Goal: Transaction & Acquisition: Purchase product/service

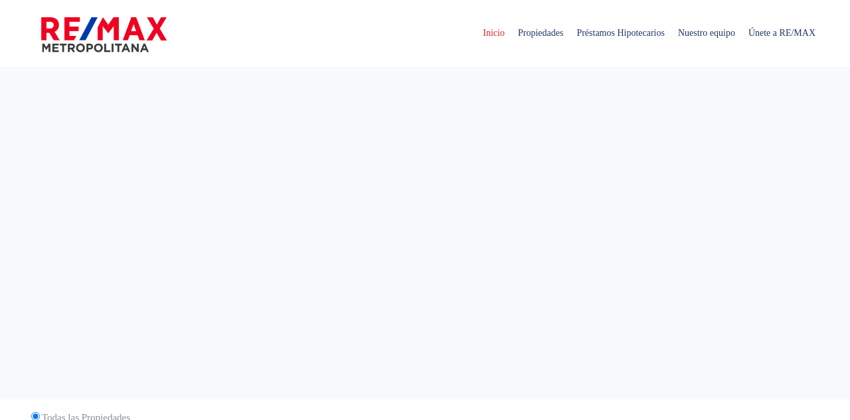
select select
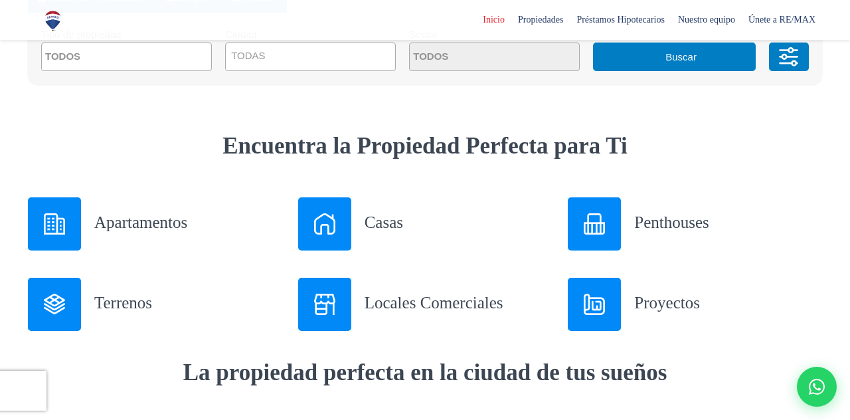
scroll to position [437, 0]
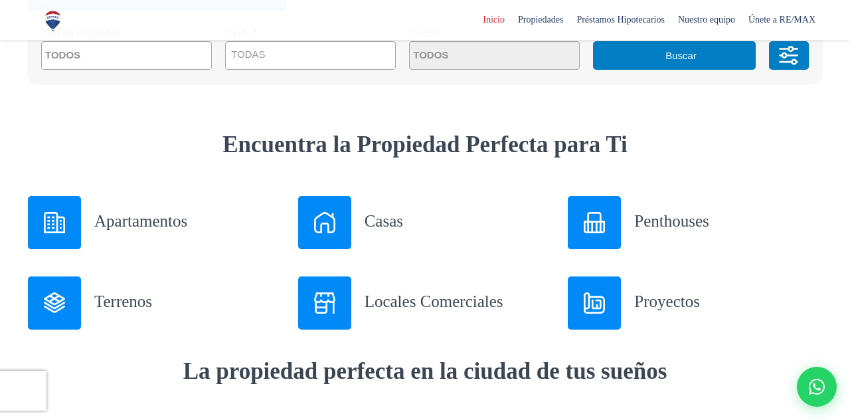
click at [144, 222] on h3 "Apartamentos" at bounding box center [188, 220] width 188 height 23
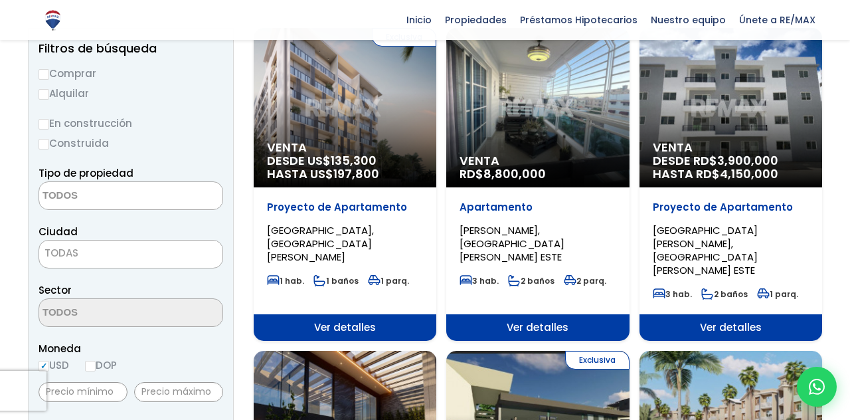
scroll to position [155, 0]
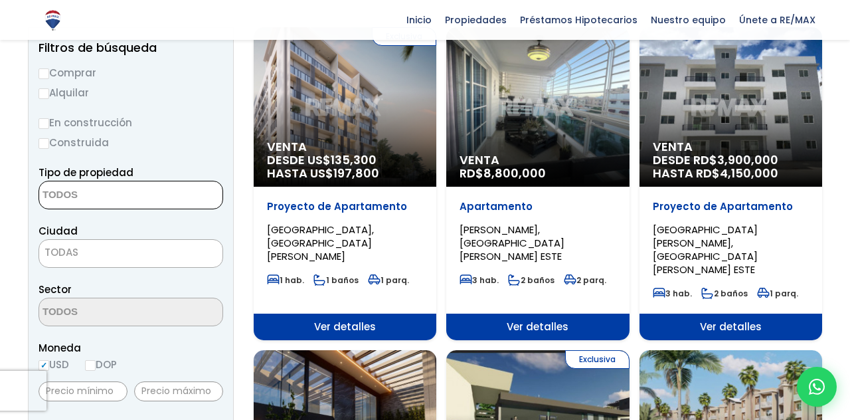
click at [84, 191] on textarea "Search" at bounding box center [103, 195] width 129 height 29
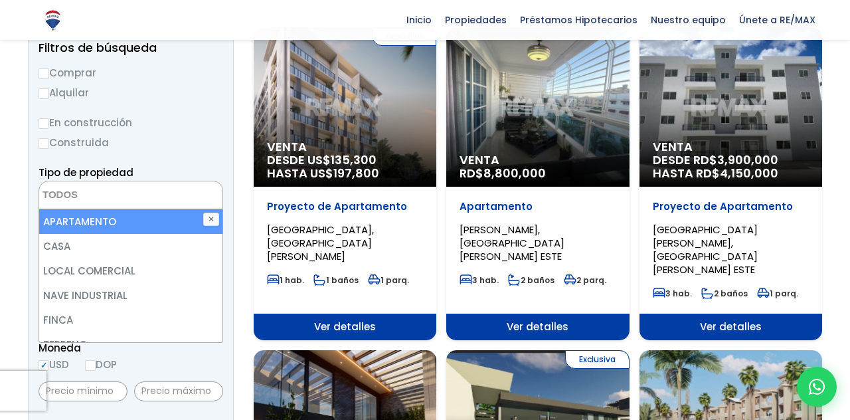
click at [90, 223] on li "APARTAMENTO" at bounding box center [130, 221] width 183 height 25
select select "apartment"
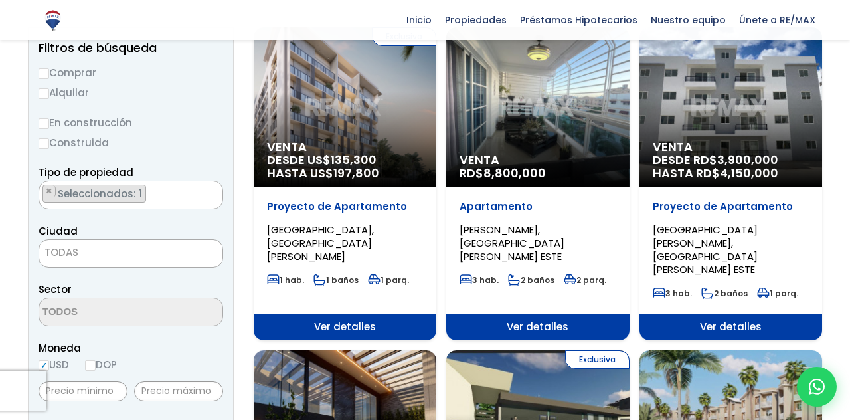
click at [173, 357] on div "Moneda USD DOP" at bounding box center [131, 357] width 185 height 37
click at [127, 197] on span "Seleccionados: 1" at bounding box center [100, 194] width 89 height 14
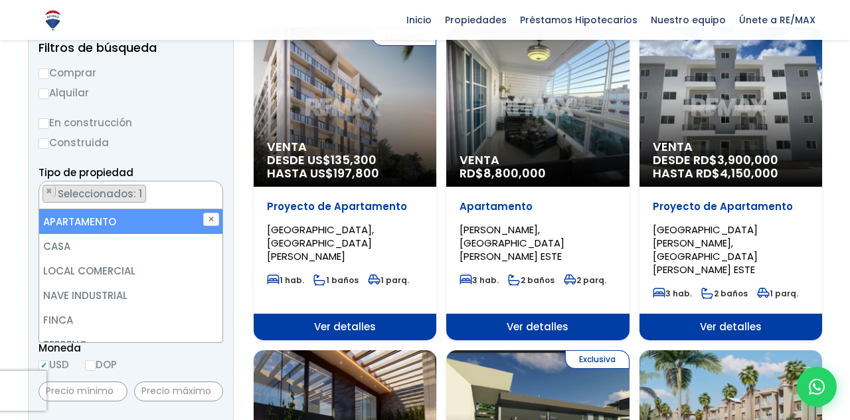
click at [127, 217] on li "APARTAMENTO" at bounding box center [130, 221] width 183 height 25
click at [107, 191] on textarea "Search" at bounding box center [103, 195] width 129 height 29
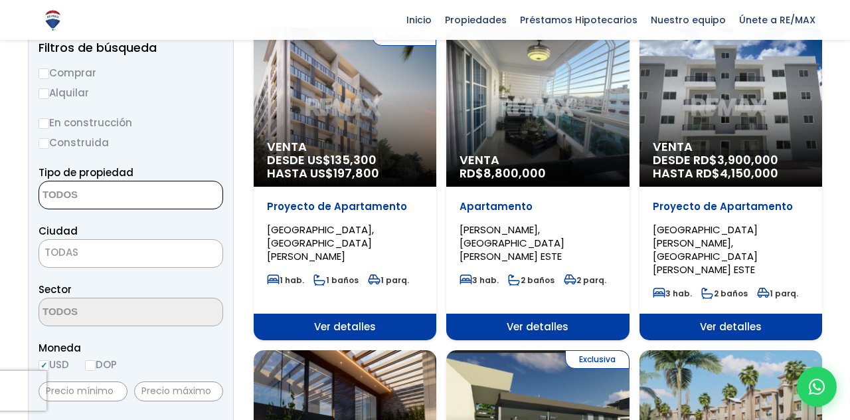
click at [107, 192] on textarea "Search" at bounding box center [103, 195] width 129 height 29
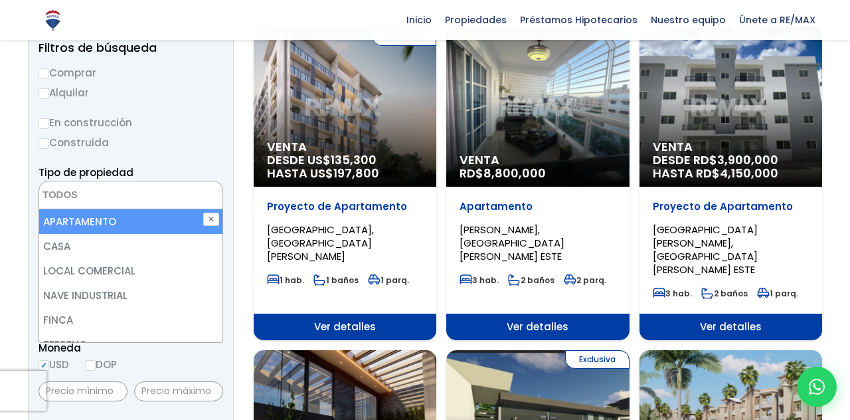
click at [108, 215] on li "APARTAMENTO" at bounding box center [130, 221] width 183 height 25
select select "apartment"
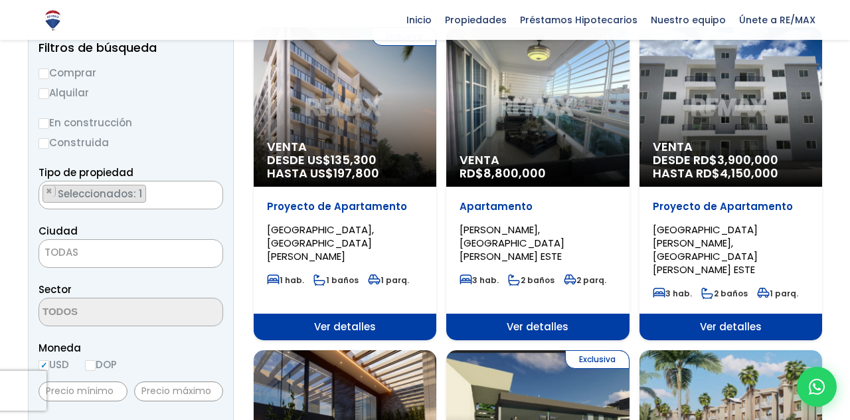
click at [169, 367] on div "Moneda USD DOP" at bounding box center [131, 357] width 185 height 37
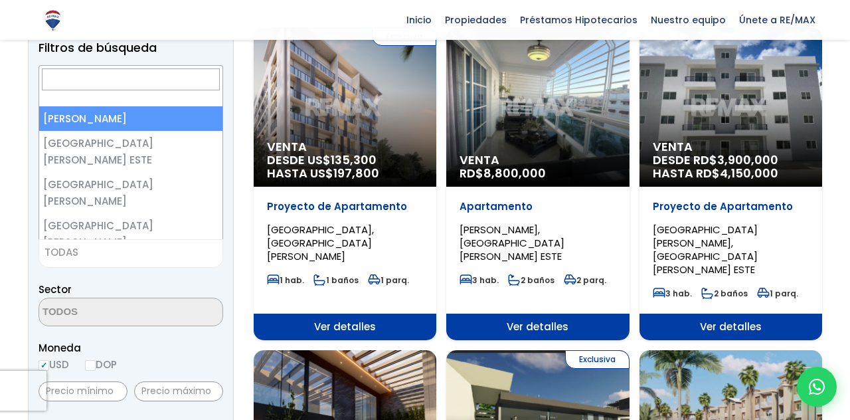
scroll to position [147, 0]
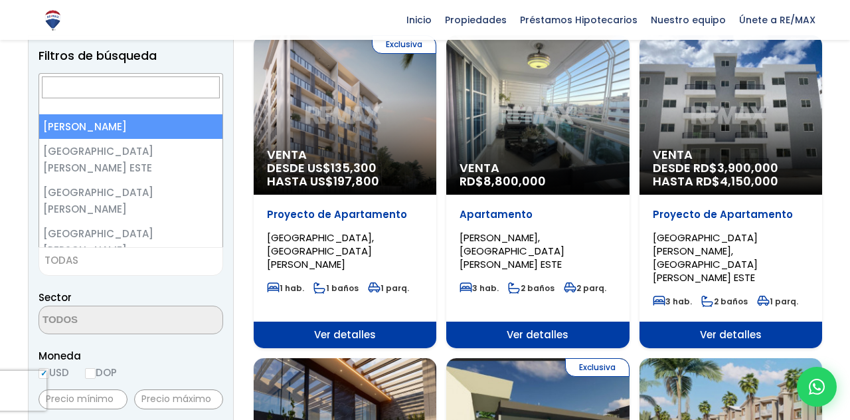
click at [102, 251] on span "TODAS" at bounding box center [130, 260] width 183 height 19
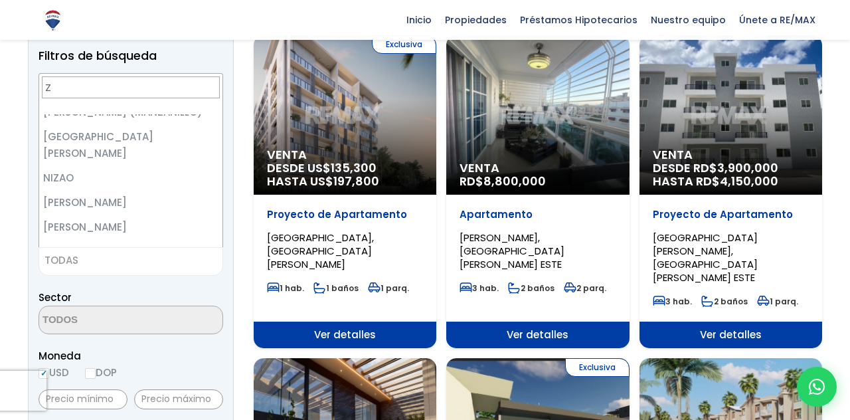
scroll to position [0, 0]
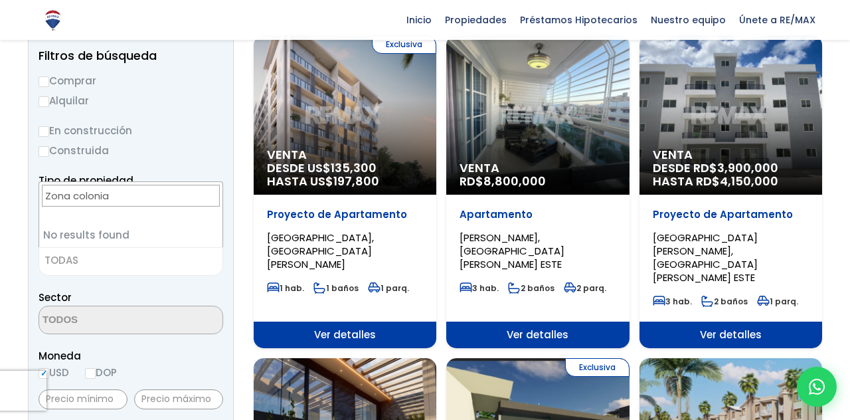
type input "Zona colonial"
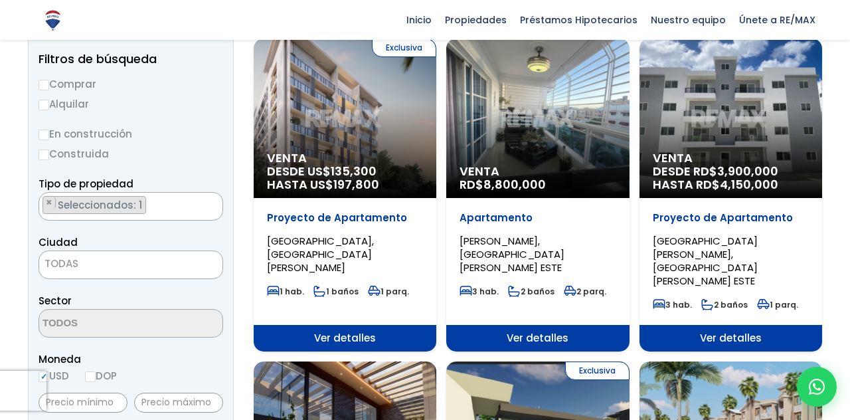
click at [78, 258] on span "TODAS" at bounding box center [130, 263] width 183 height 19
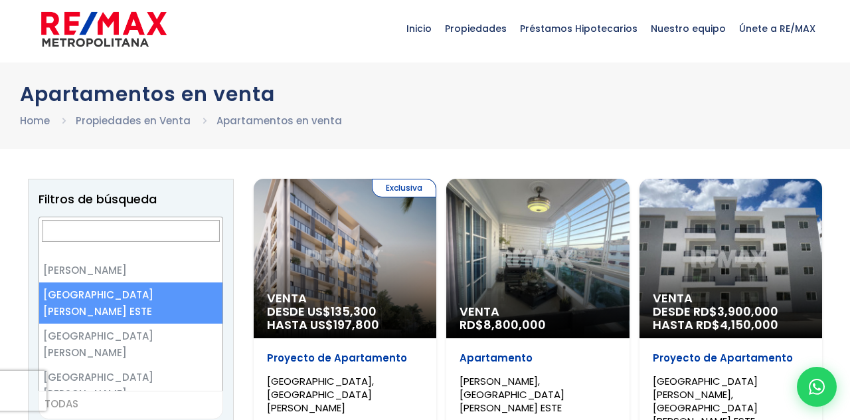
scroll to position [2, 0]
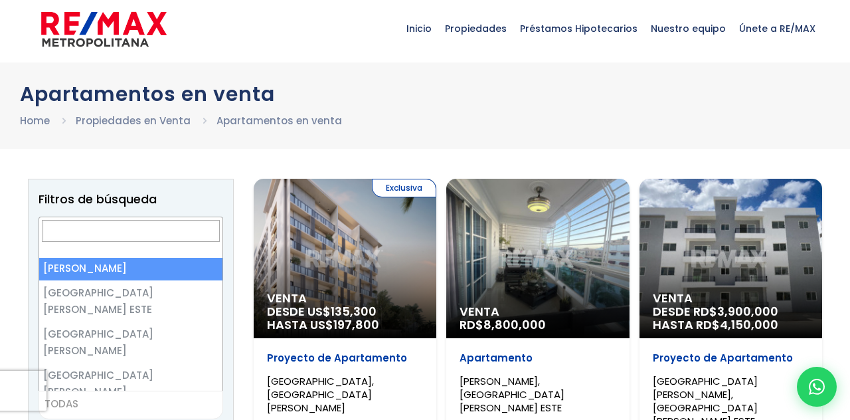
select select "1"
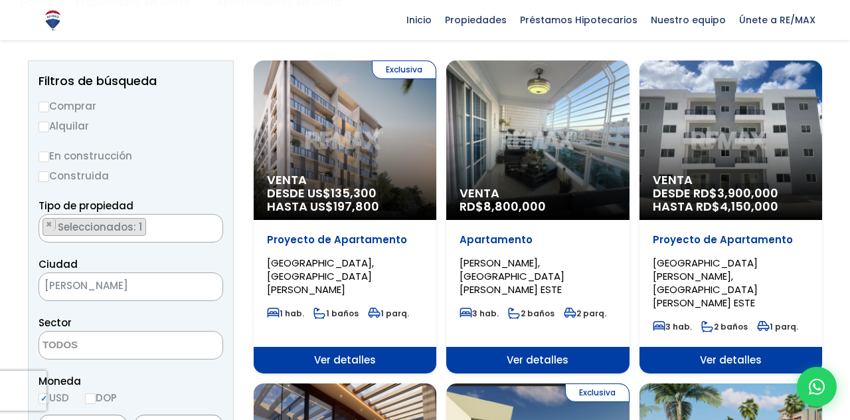
scroll to position [159, 0]
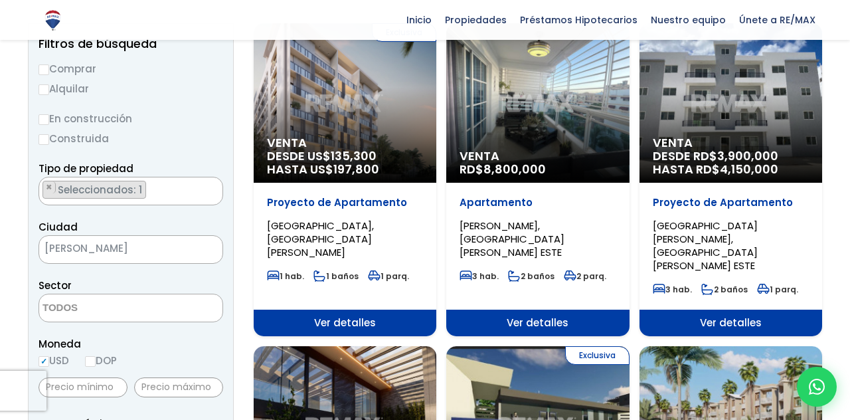
click at [89, 308] on textarea "Search" at bounding box center [103, 308] width 129 height 29
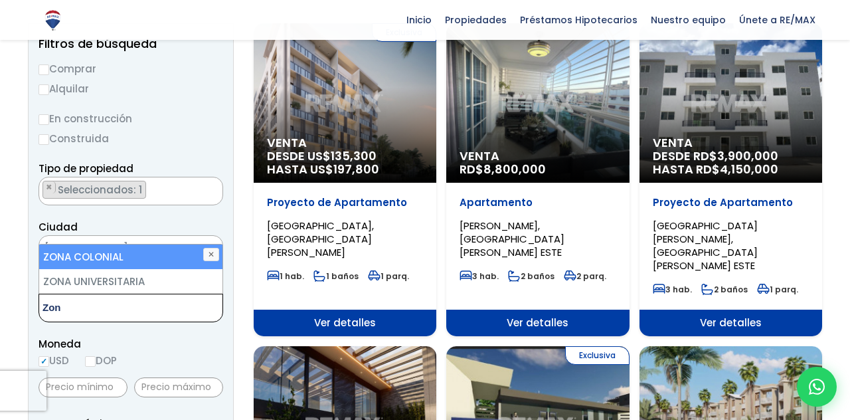
type textarea "Zon"
click at [98, 257] on li "ZONA COLONIAL" at bounding box center [130, 256] width 183 height 25
select select "236"
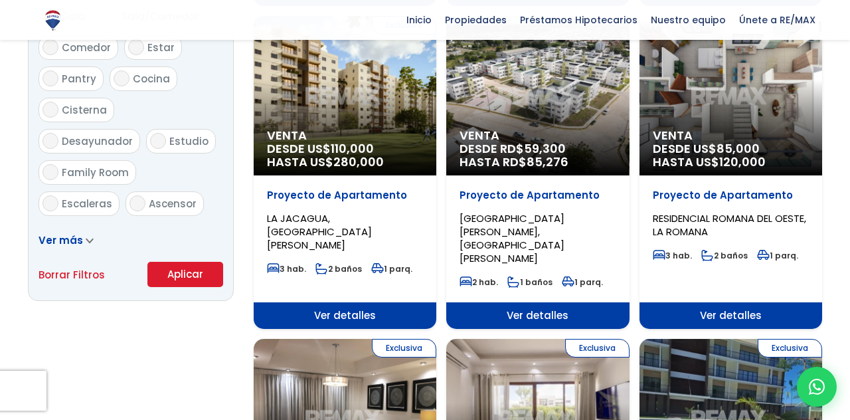
scroll to position [796, 0]
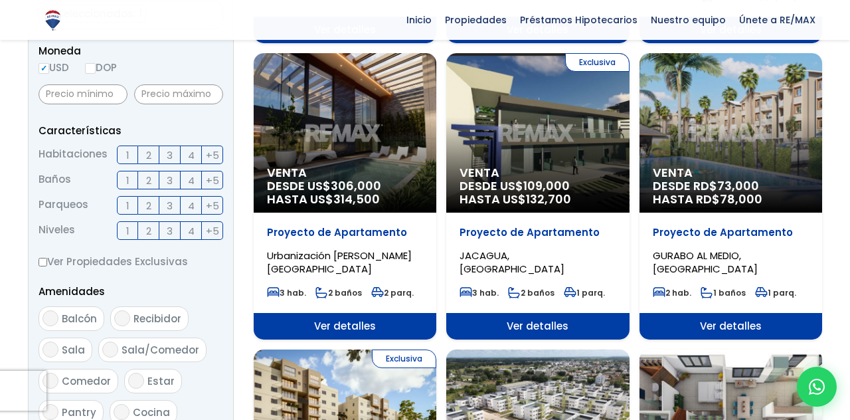
scroll to position [455, 0]
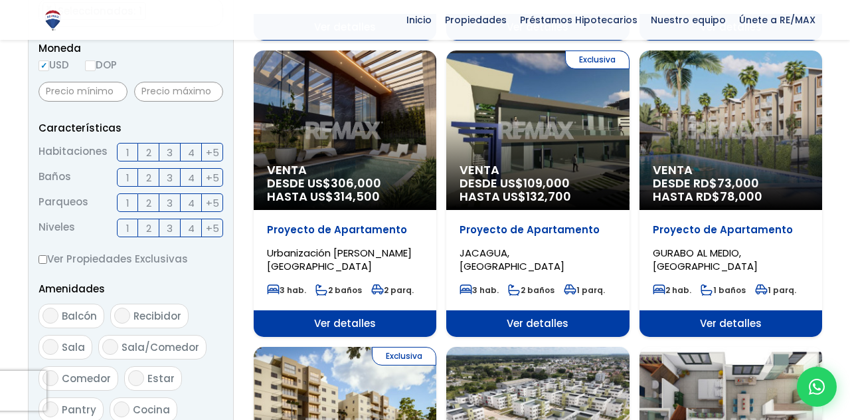
click at [148, 153] on span "2" at bounding box center [148, 152] width 5 height 17
click at [0, 0] on input "2" at bounding box center [0, 0] width 0 height 0
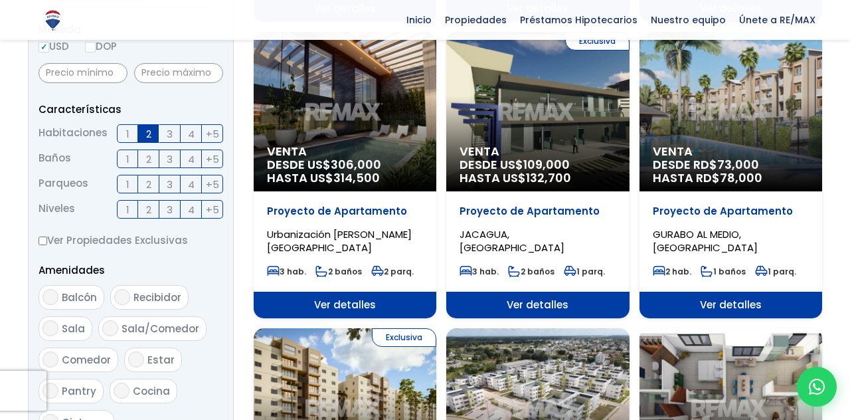
scroll to position [476, 0]
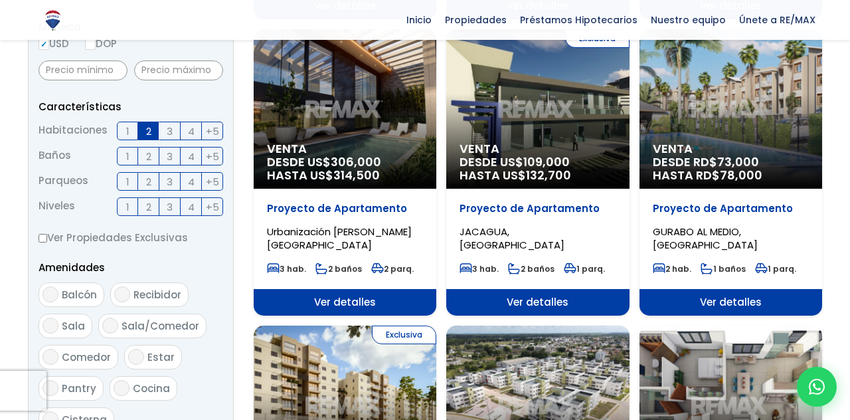
click at [148, 156] on span "2" at bounding box center [148, 156] width 5 height 17
click at [0, 0] on input "2" at bounding box center [0, 0] width 0 height 0
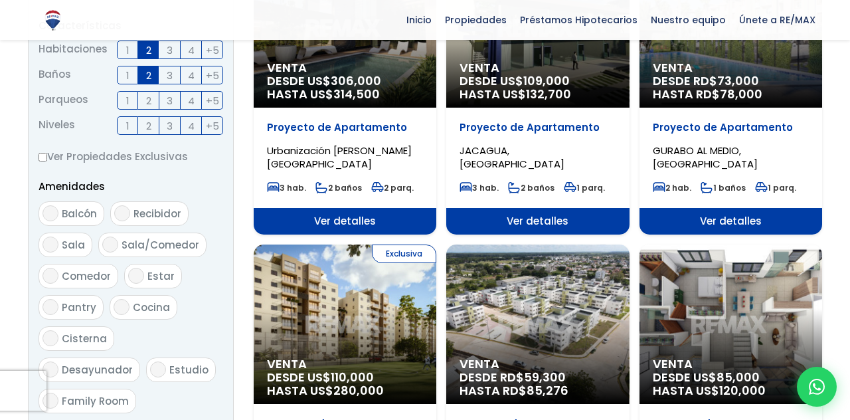
scroll to position [562, 0]
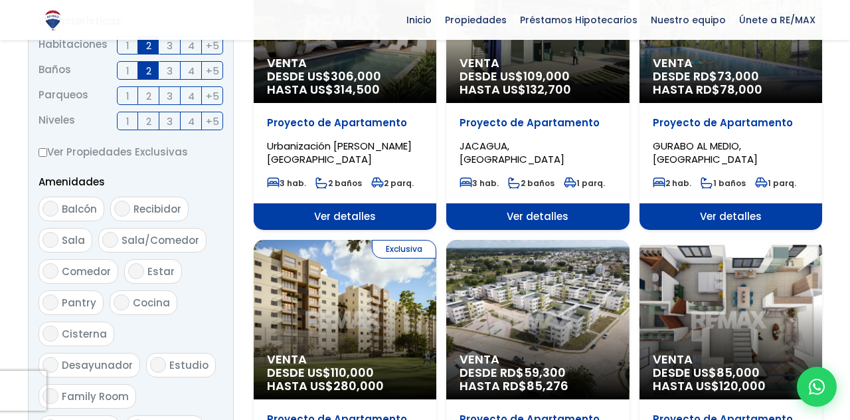
click at [74, 211] on span "Balcón" at bounding box center [79, 209] width 35 height 14
click at [58, 211] on input "Balcón" at bounding box center [51, 209] width 16 height 16
checkbox input "true"
click at [75, 234] on span "Sala" at bounding box center [73, 240] width 23 height 14
click at [58, 234] on input "Sala" at bounding box center [51, 240] width 16 height 16
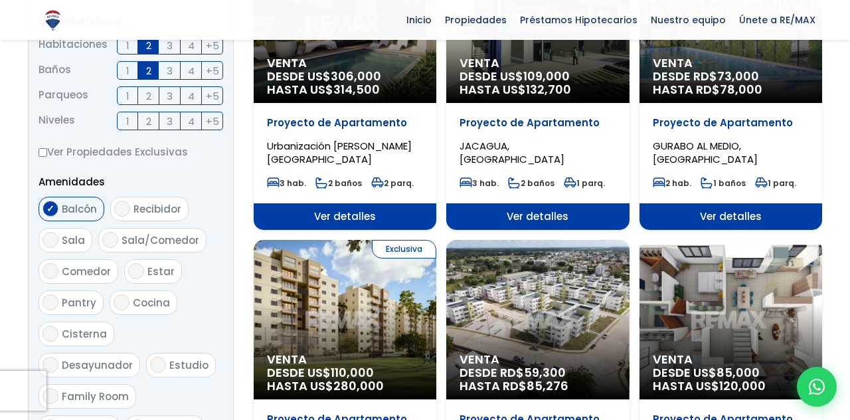
checkbox input "true"
click at [135, 240] on span "Sala/Comedor" at bounding box center [161, 240] width 78 height 14
click at [118, 240] on input "Sala/Comedor" at bounding box center [110, 240] width 16 height 16
checkbox input "true"
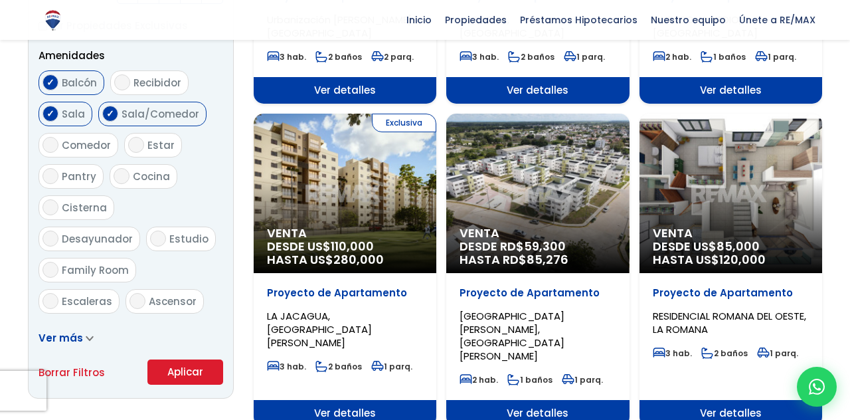
scroll to position [697, 0]
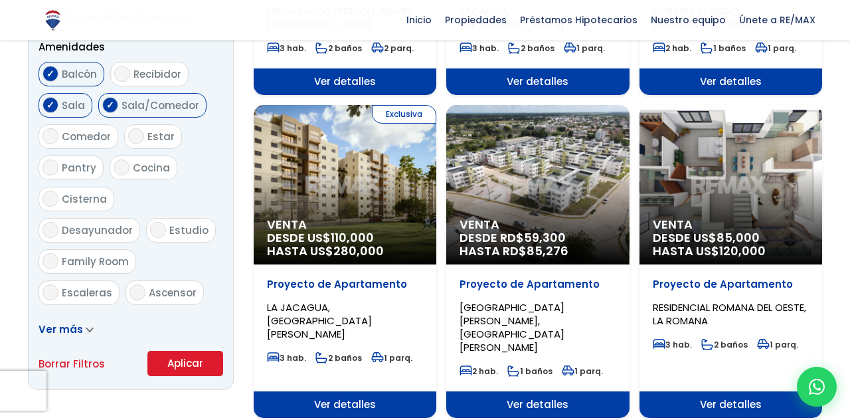
click at [187, 359] on button "Aplicar" at bounding box center [185, 363] width 76 height 25
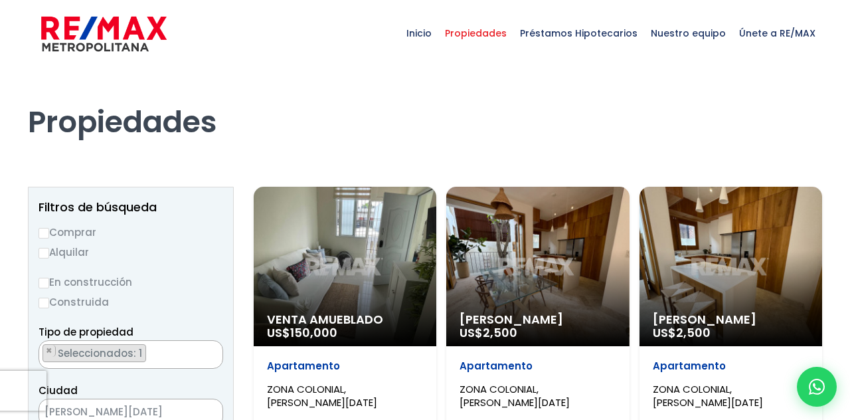
select select "236"
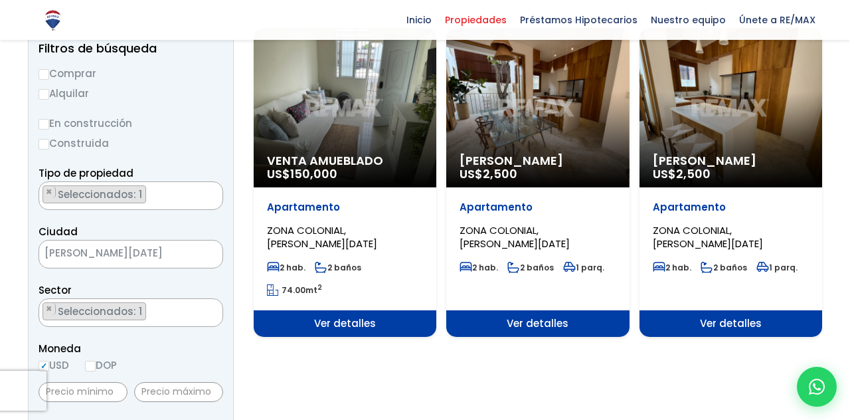
scroll to position [157, 0]
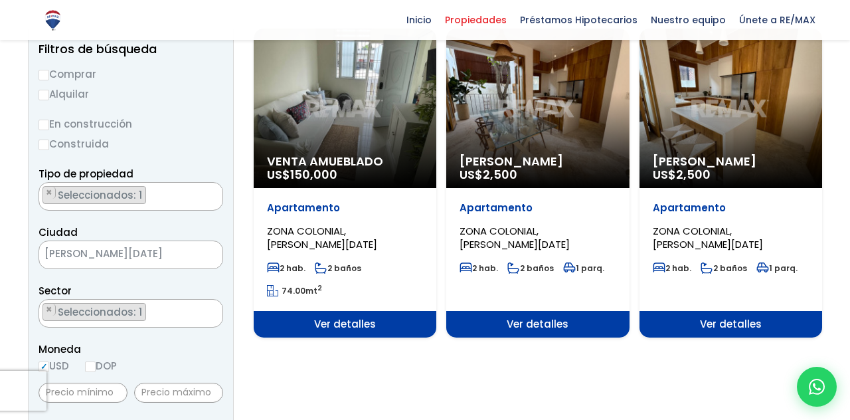
click at [345, 126] on div "Venta Amueblado US$ 150,000" at bounding box center [345, 108] width 183 height 159
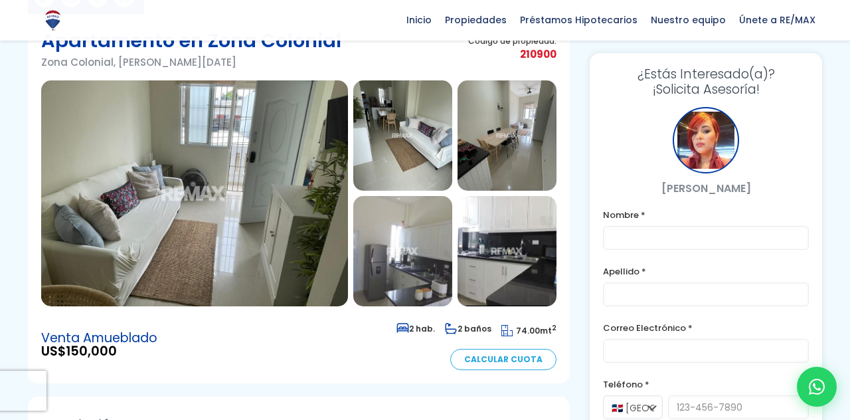
scroll to position [114, 0]
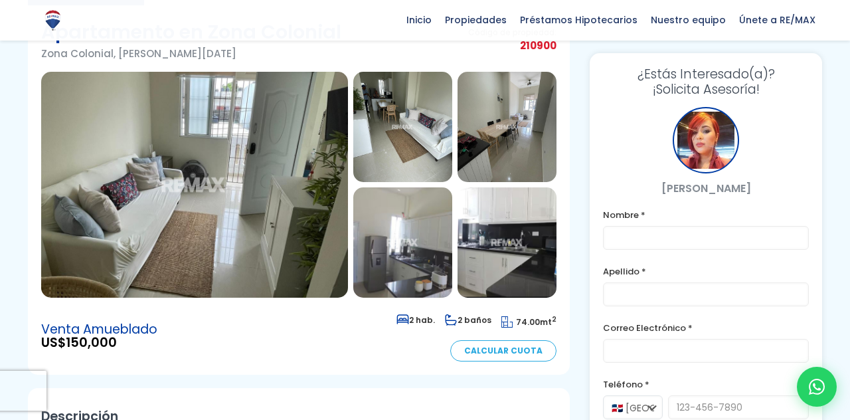
click at [302, 174] on img at bounding box center [194, 185] width 307 height 226
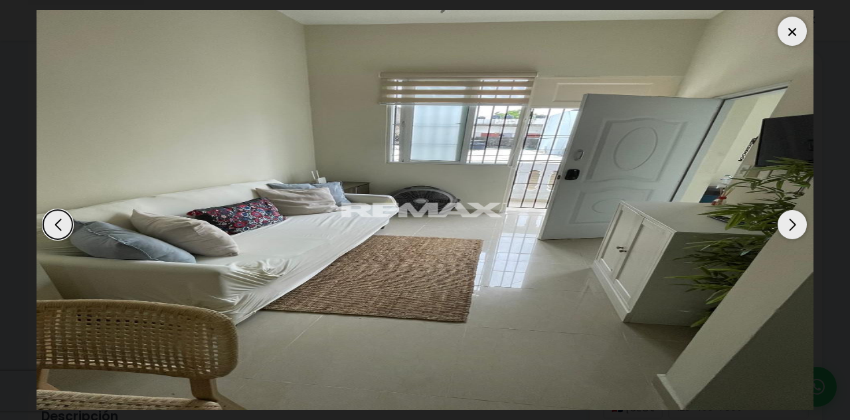
click at [788, 226] on div "Next slide" at bounding box center [792, 224] width 29 height 29
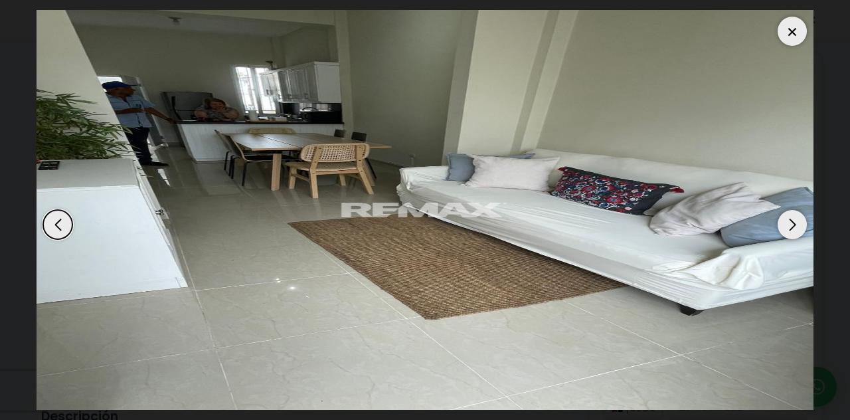
click at [788, 226] on div "Next slide" at bounding box center [792, 224] width 29 height 29
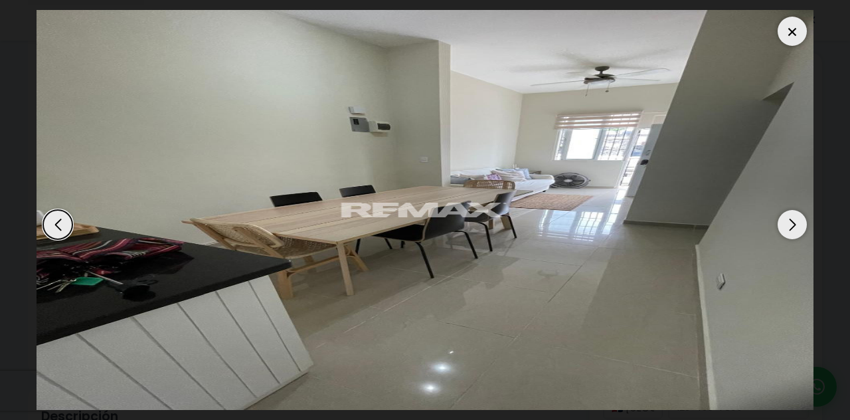
click at [788, 226] on div "Next slide" at bounding box center [792, 224] width 29 height 29
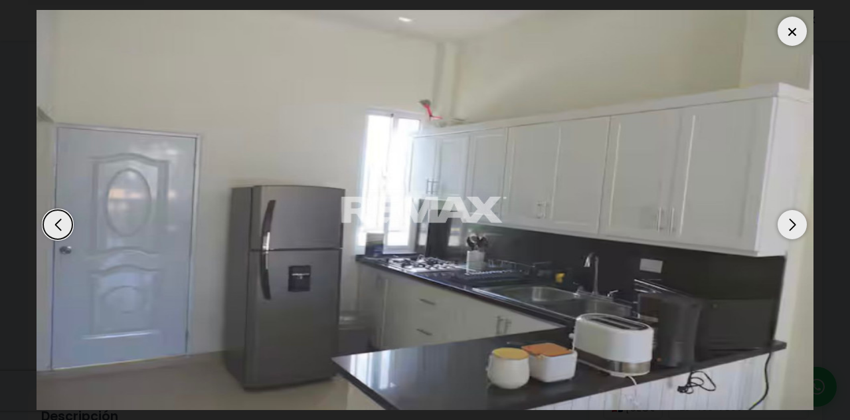
click at [788, 226] on div "Next slide" at bounding box center [792, 224] width 29 height 29
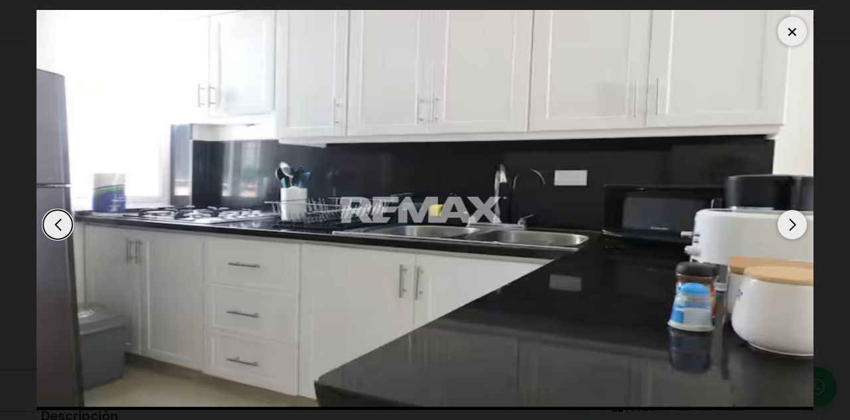
click at [788, 225] on div "Next slide" at bounding box center [792, 224] width 29 height 29
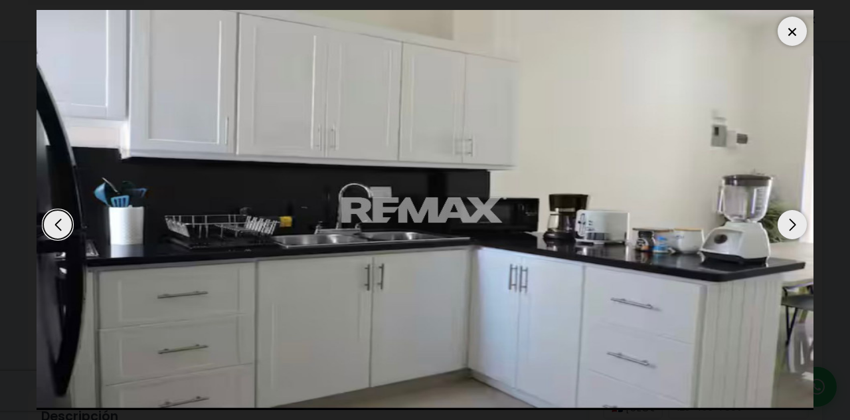
click at [788, 225] on div "Next slide" at bounding box center [792, 224] width 29 height 29
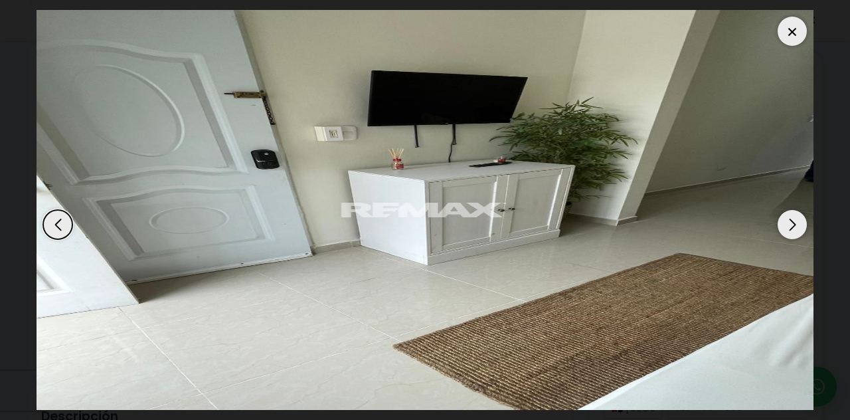
click at [788, 225] on div "Next slide" at bounding box center [792, 224] width 29 height 29
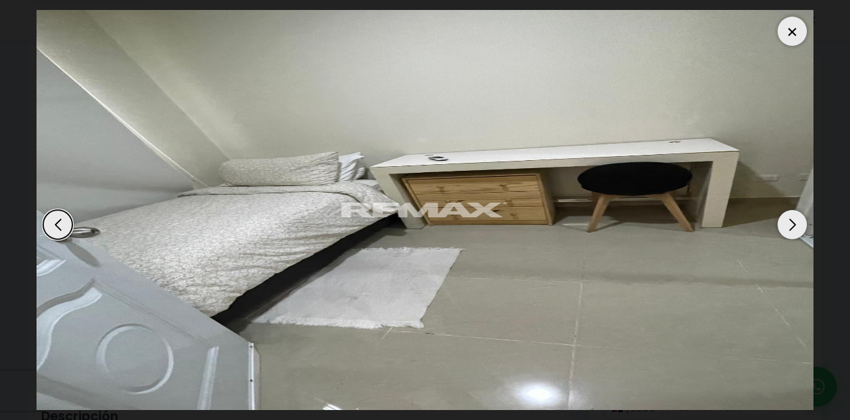
click at [788, 225] on div "Next slide" at bounding box center [792, 224] width 29 height 29
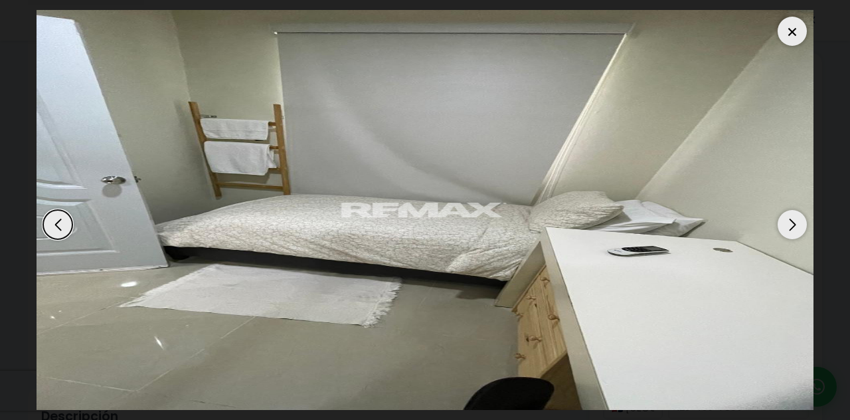
click at [788, 225] on div "Next slide" at bounding box center [792, 224] width 29 height 29
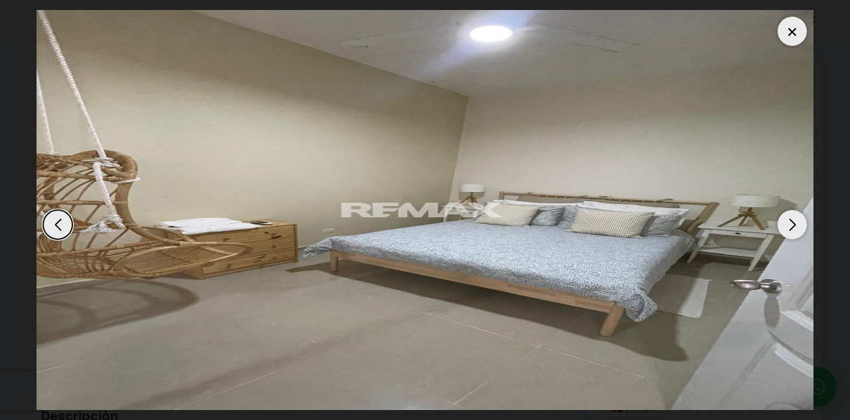
click at [788, 225] on div "Next slide" at bounding box center [792, 224] width 29 height 29
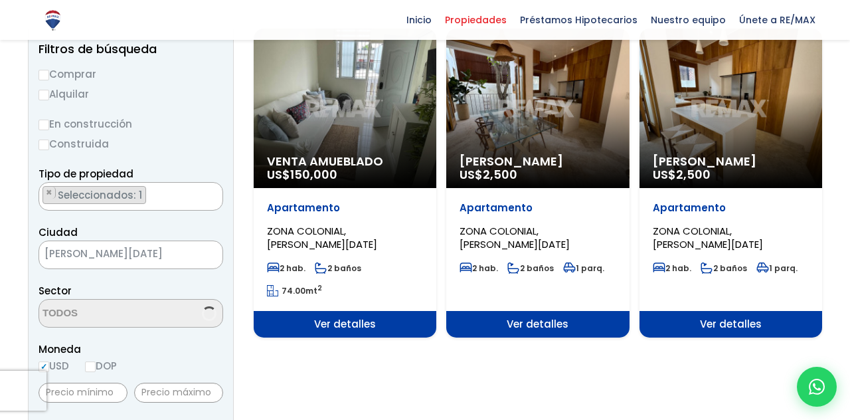
select select "236"
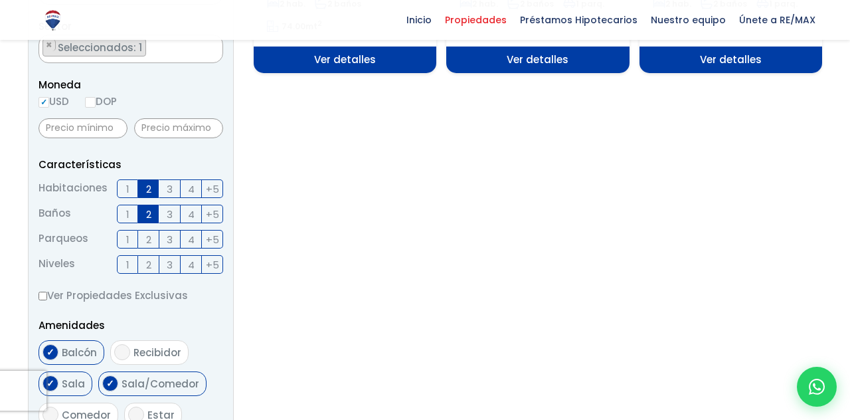
scroll to position [399, 0]
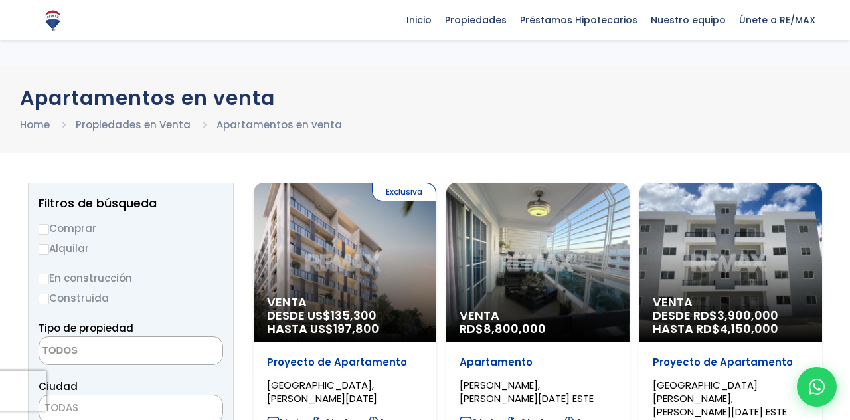
select select "1"
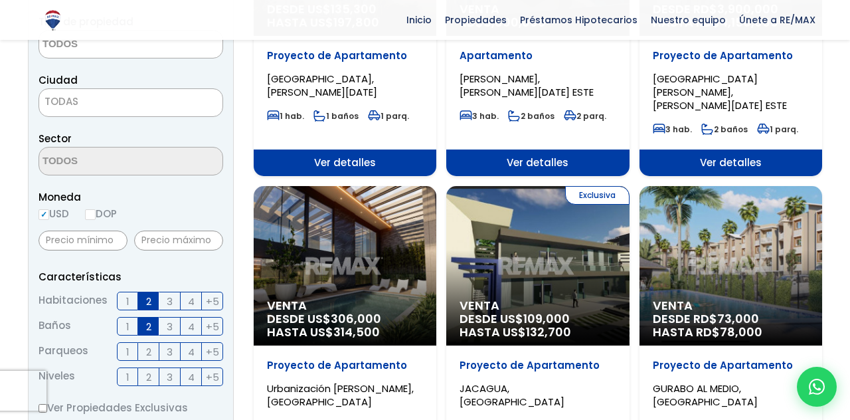
scroll to position [87, 0]
